Goal: Task Accomplishment & Management: Manage account settings

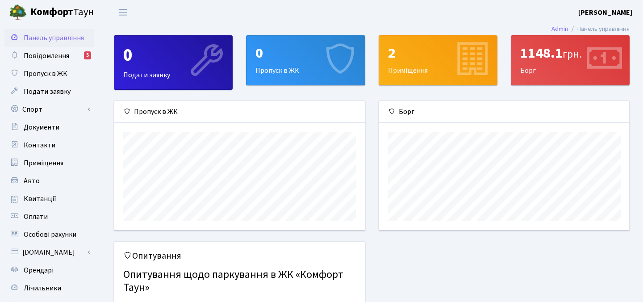
scroll to position [129, 250]
click at [550, 62] on div "1148.1 грн." at bounding box center [570, 53] width 100 height 17
click at [548, 62] on div "1148.1 грн." at bounding box center [570, 53] width 100 height 17
click at [45, 196] on span "Квитанції" at bounding box center [40, 199] width 33 height 10
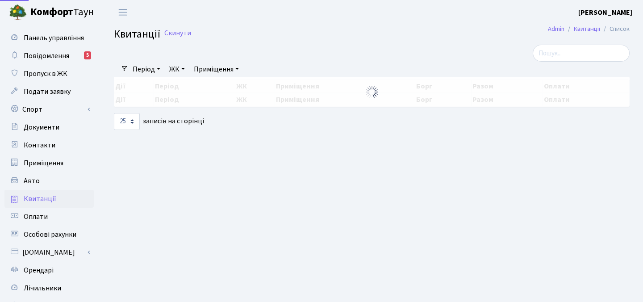
select select "25"
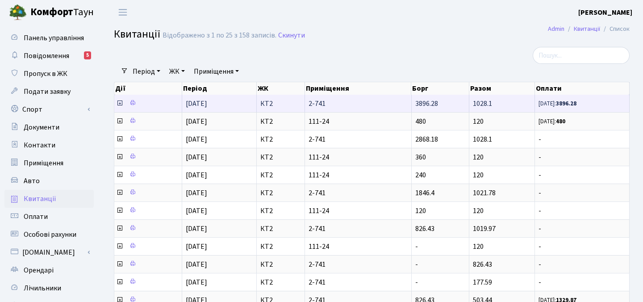
click at [119, 104] on icon at bounding box center [119, 103] width 7 height 7
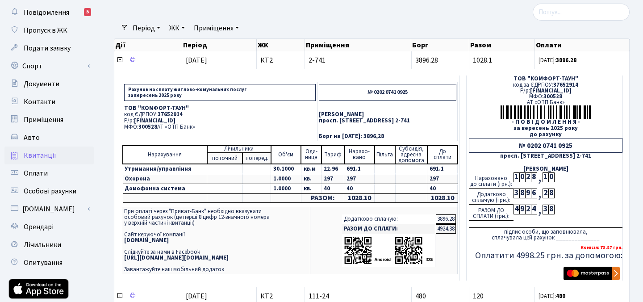
scroll to position [51, 0]
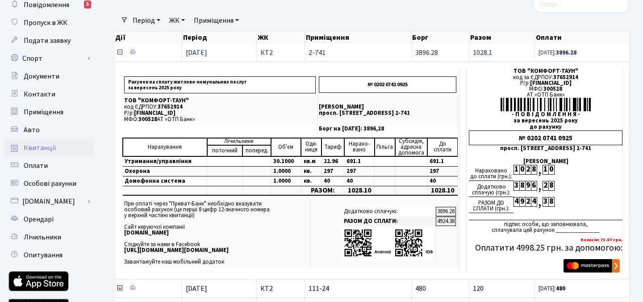
click at [121, 52] on icon at bounding box center [119, 52] width 7 height 7
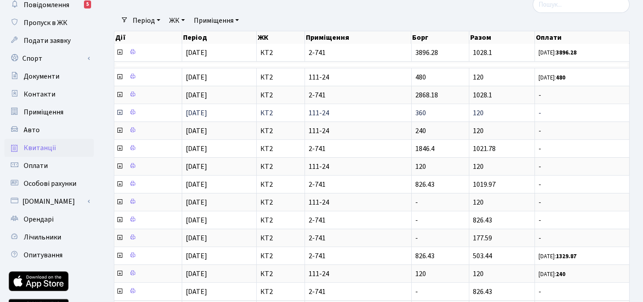
scroll to position [50, 0]
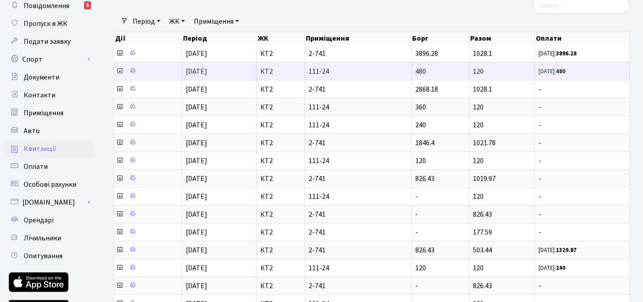
click at [120, 71] on icon at bounding box center [119, 70] width 7 height 7
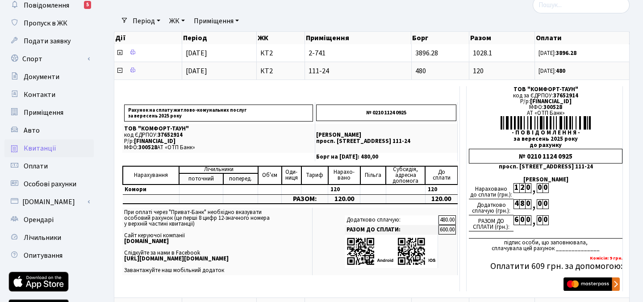
scroll to position [0, 0]
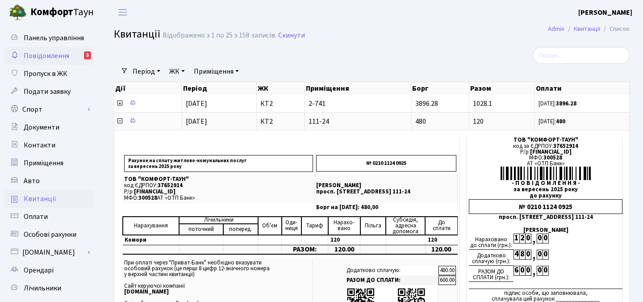
click at [65, 59] on span "Повідомлення" at bounding box center [47, 56] width 46 height 10
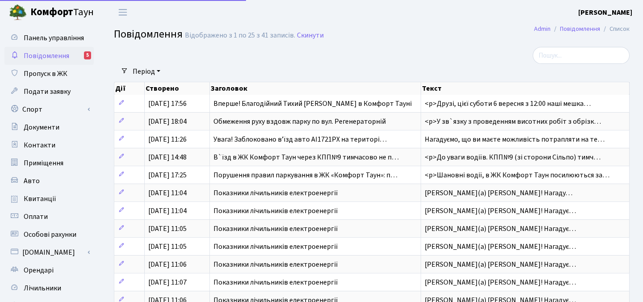
select select "25"
